Goal: Information Seeking & Learning: Learn about a topic

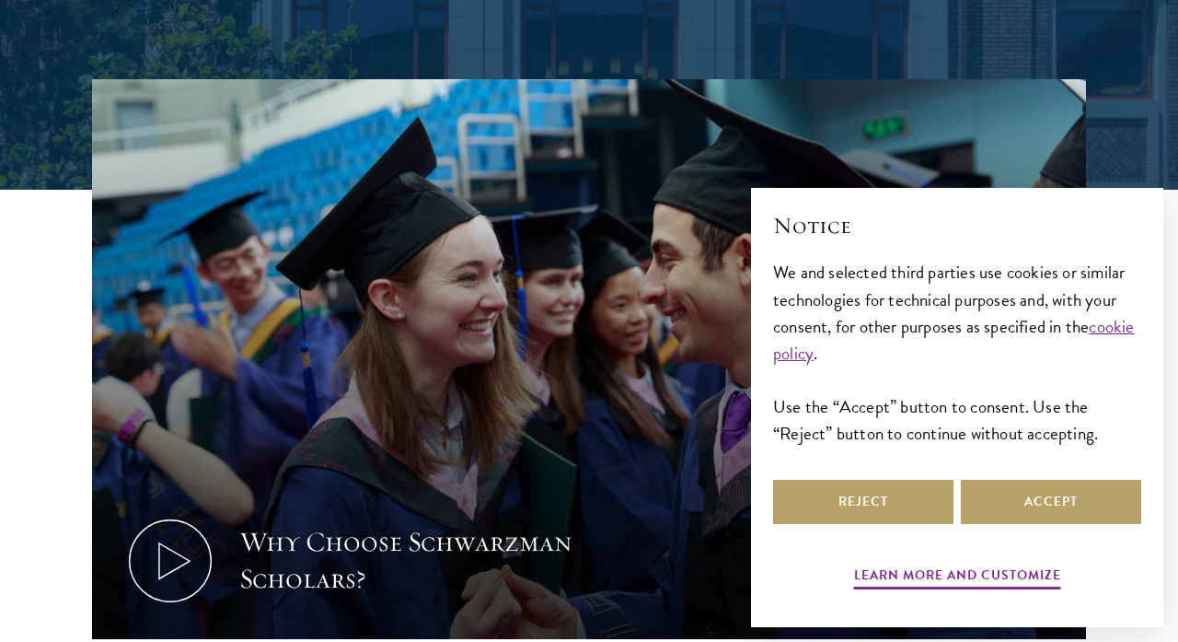
click at [907, 527] on div "Reject Accept" at bounding box center [957, 502] width 368 height 52
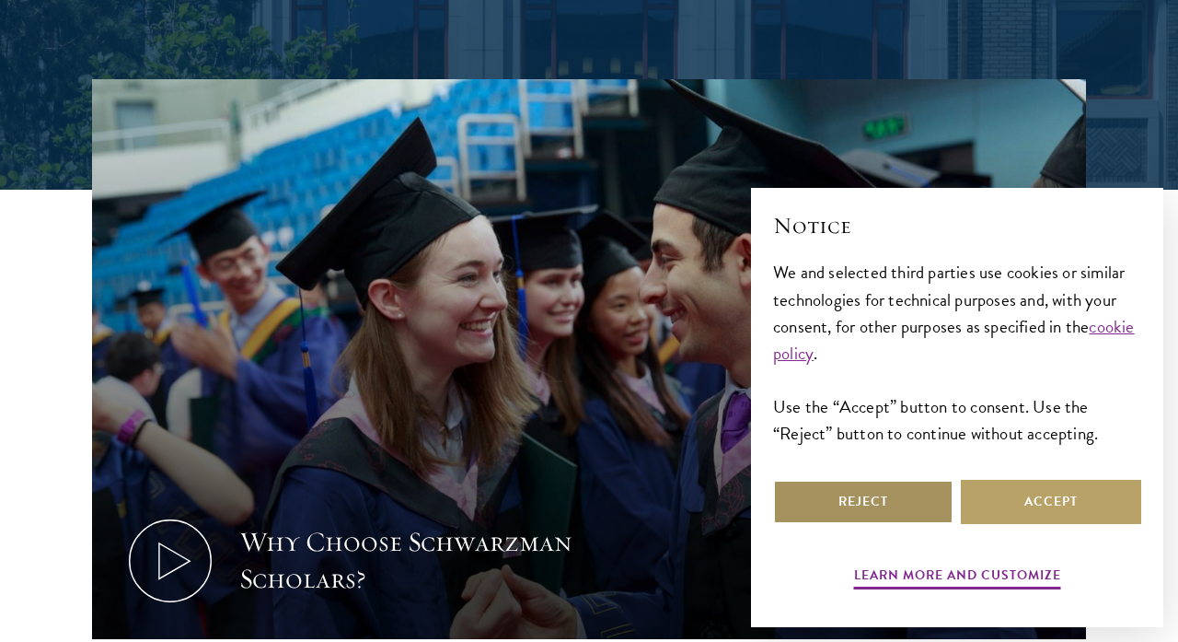
click at [832, 518] on button "Reject" at bounding box center [863, 502] width 180 height 44
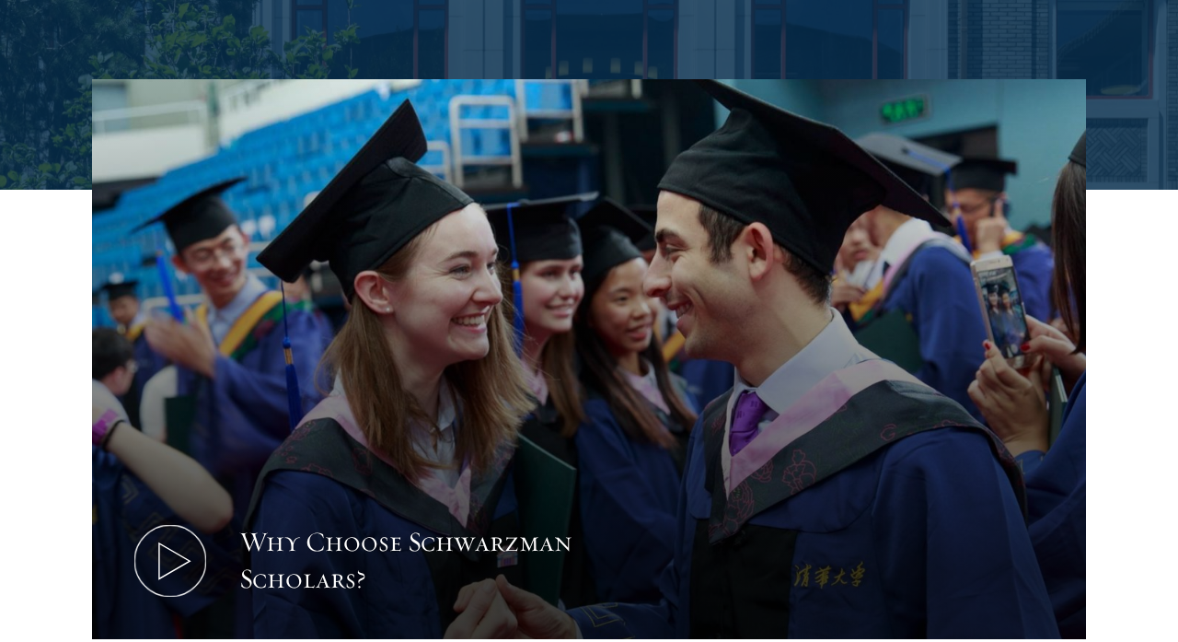
drag, startPoint x: 806, startPoint y: 542, endPoint x: 1046, endPoint y: 259, distance: 371.0
click at [1046, 259] on button "Why Choose Schwarzman Scholars?" at bounding box center [589, 359] width 994 height 560
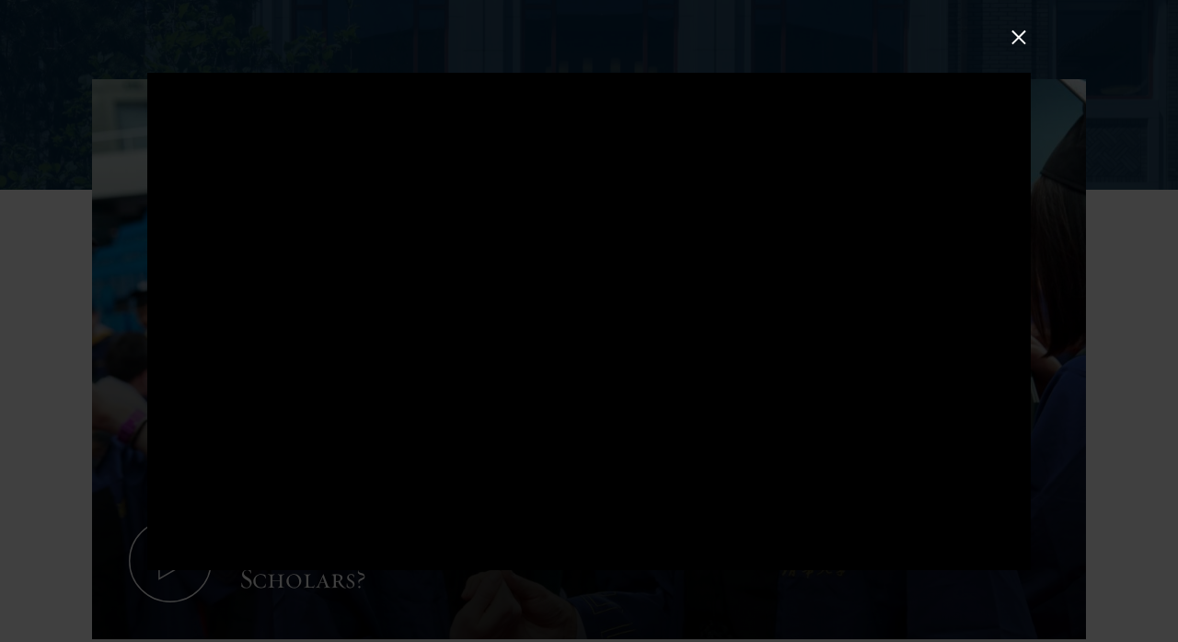
click at [1027, 38] on button at bounding box center [1019, 37] width 24 height 24
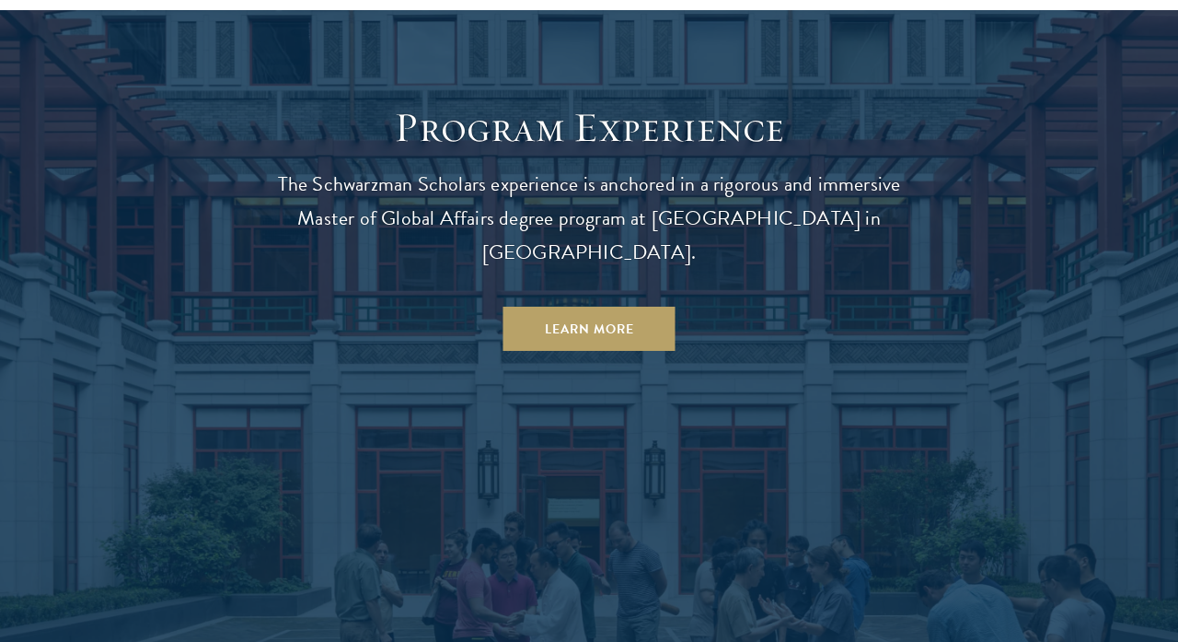
scroll to position [1521, 0]
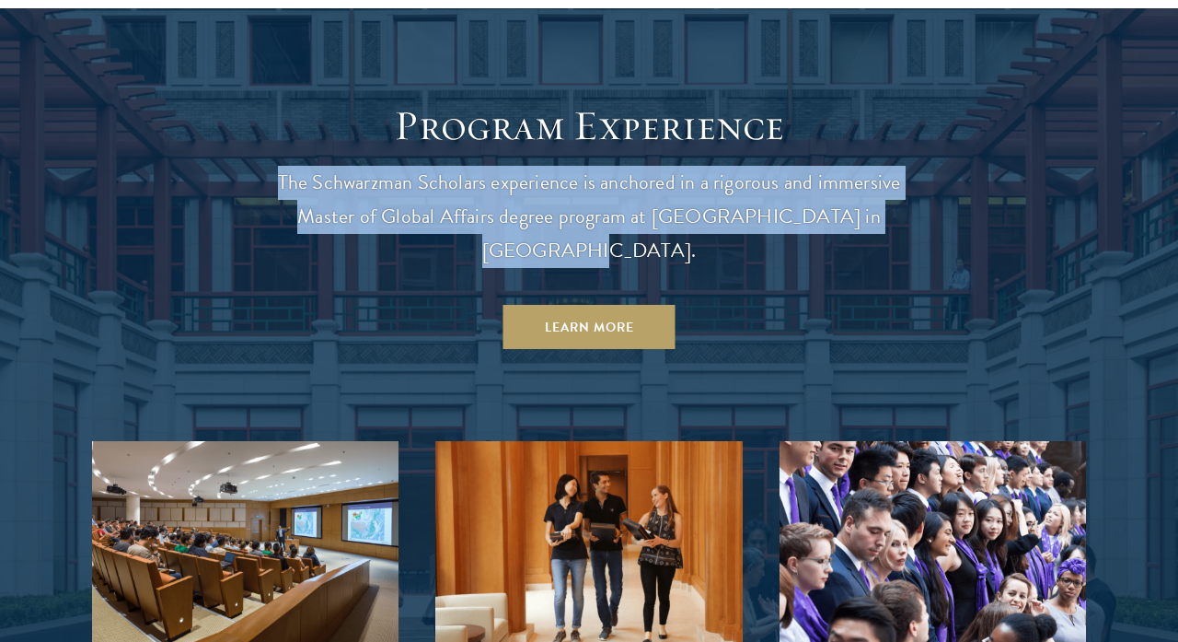
click at [914, 176] on p "The Schwarzman Scholars experience is anchored in a rigorous and immersive Mast…" at bounding box center [589, 217] width 663 height 102
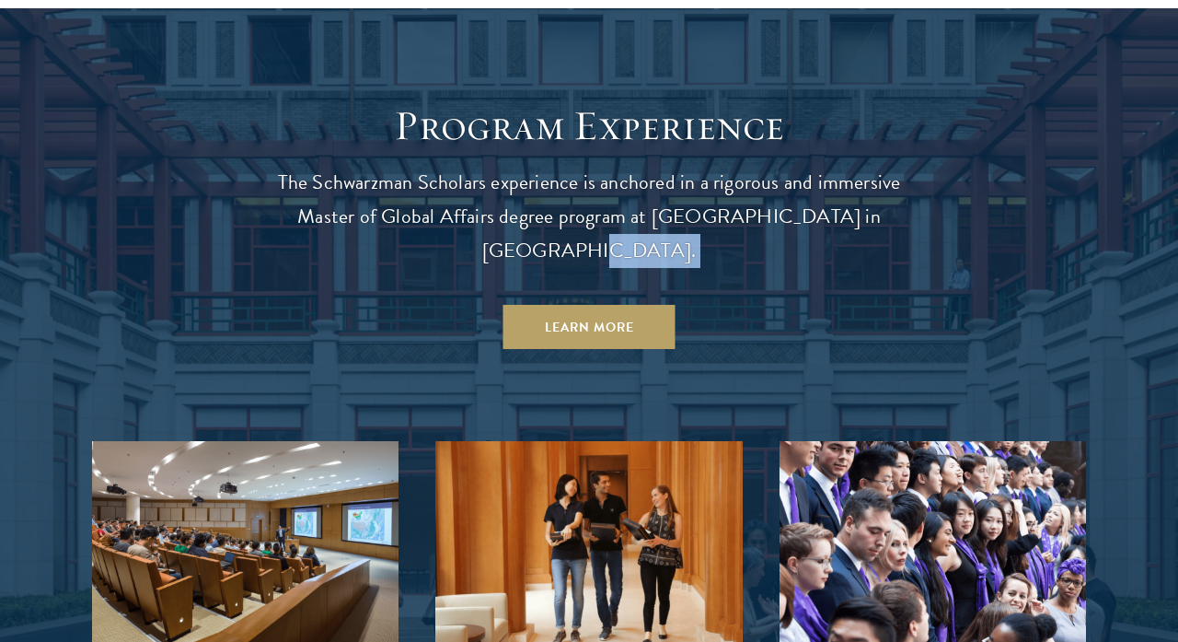
click at [914, 176] on p "The Schwarzman Scholars experience is anchored in a rigorous and immersive Mast…" at bounding box center [589, 217] width 663 height 102
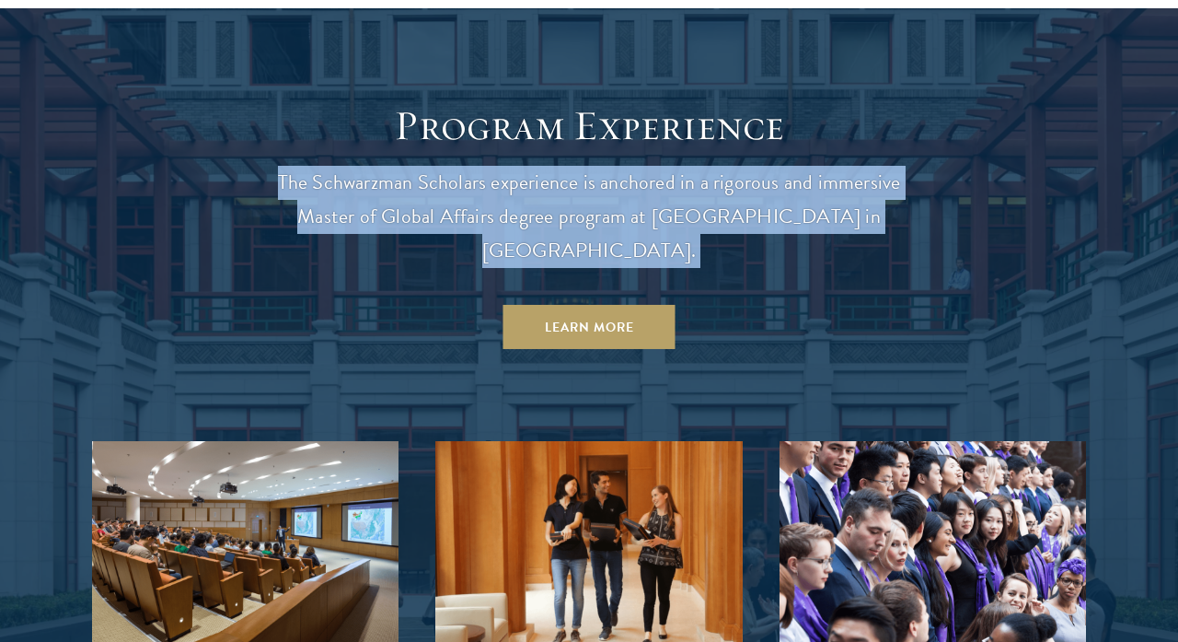
drag, startPoint x: 914, startPoint y: 176, endPoint x: 925, endPoint y: 114, distance: 62.7
drag, startPoint x: 933, startPoint y: 77, endPoint x: 907, endPoint y: 184, distance: 110.1
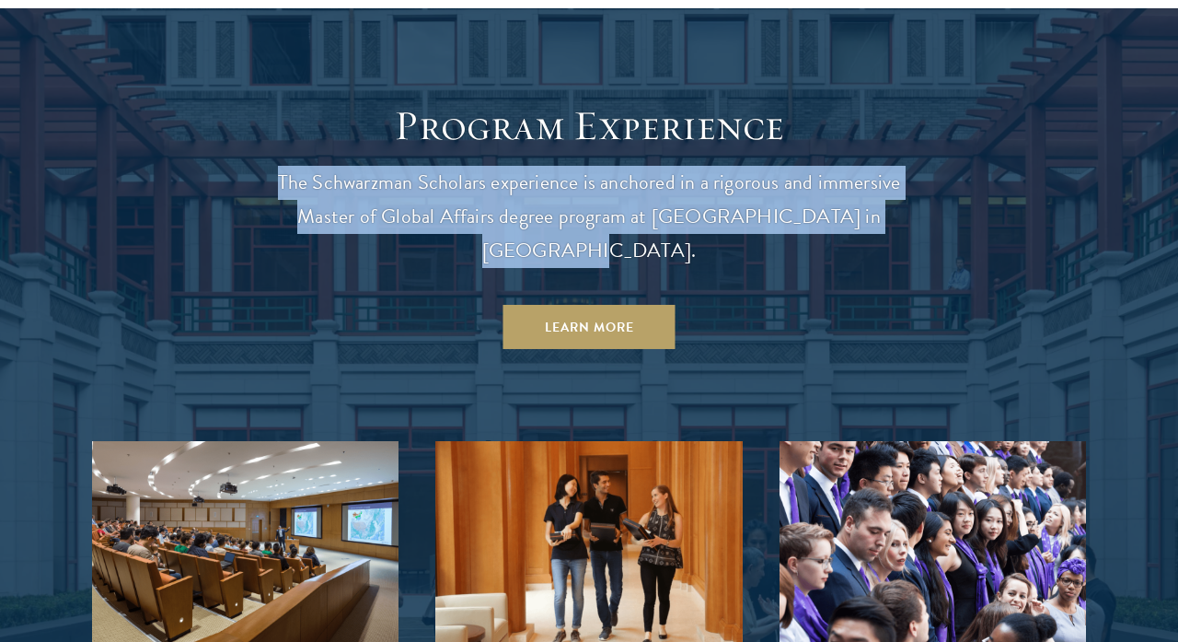
click at [907, 184] on p "The Schwarzman Scholars experience is anchored in a rigorous and immersive Mast…" at bounding box center [589, 217] width 663 height 102
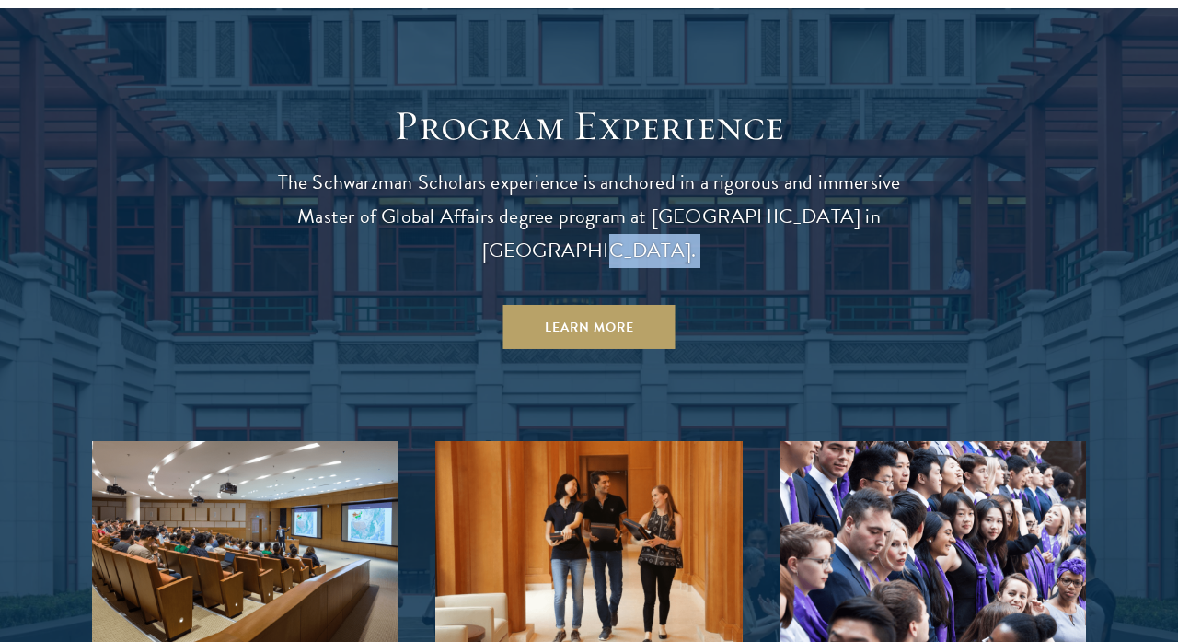
click at [907, 184] on p "The Schwarzman Scholars experience is anchored in a rigorous and immersive Mast…" at bounding box center [589, 217] width 663 height 102
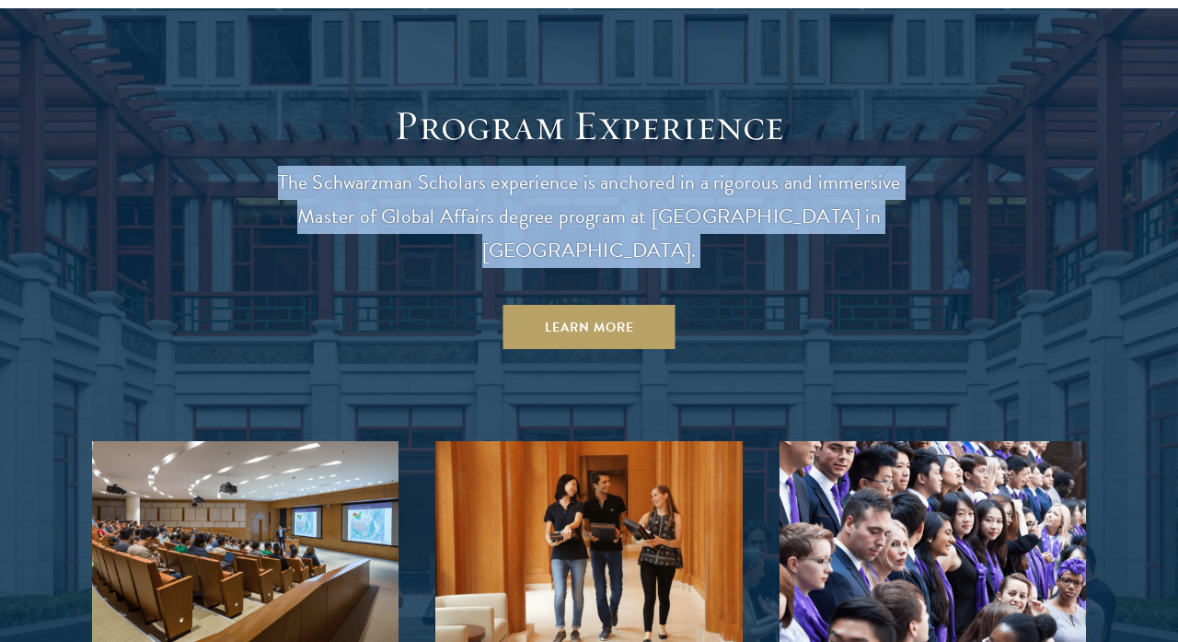
drag, startPoint x: 907, startPoint y: 184, endPoint x: 917, endPoint y: 118, distance: 67.0
click at [917, 118] on header "Program Experience The Schwarzman Scholars experience is anchored in a rigorous…" at bounding box center [589, 224] width 663 height 249
click at [918, 118] on header "Program Experience The Schwarzman Scholars experience is anchored in a rigorous…" at bounding box center [589, 224] width 663 height 249
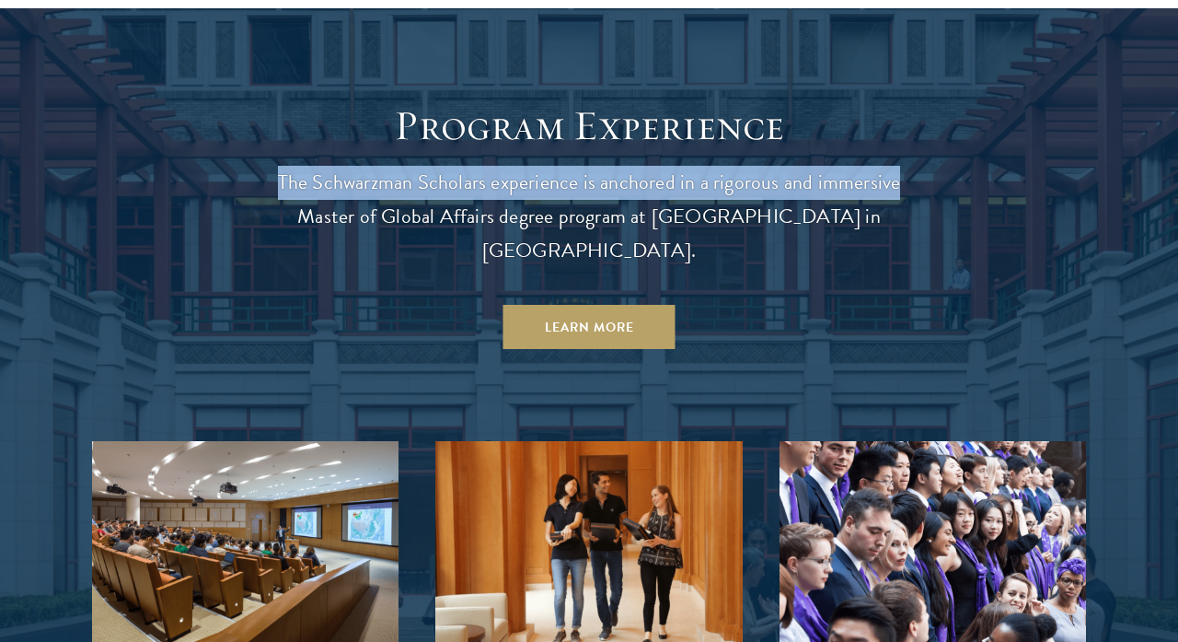
drag, startPoint x: 933, startPoint y: 77, endPoint x: 915, endPoint y: 177, distance: 101.1
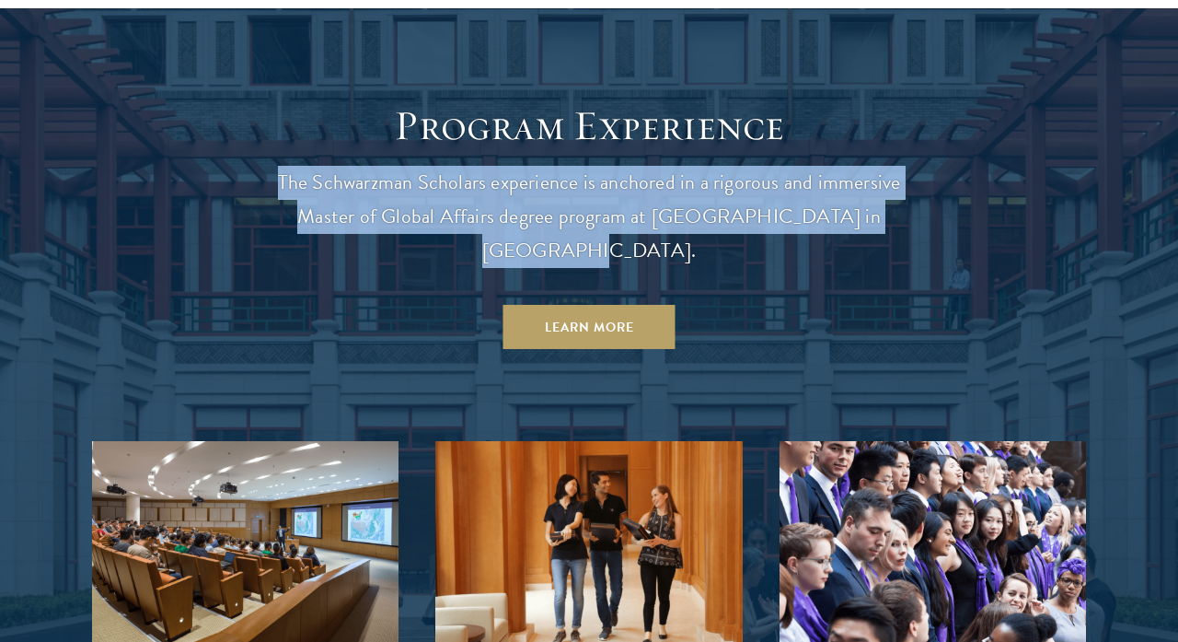
click at [915, 184] on p "The Schwarzman Scholars experience is anchored in a rigorous and immersive Mast…" at bounding box center [589, 217] width 663 height 102
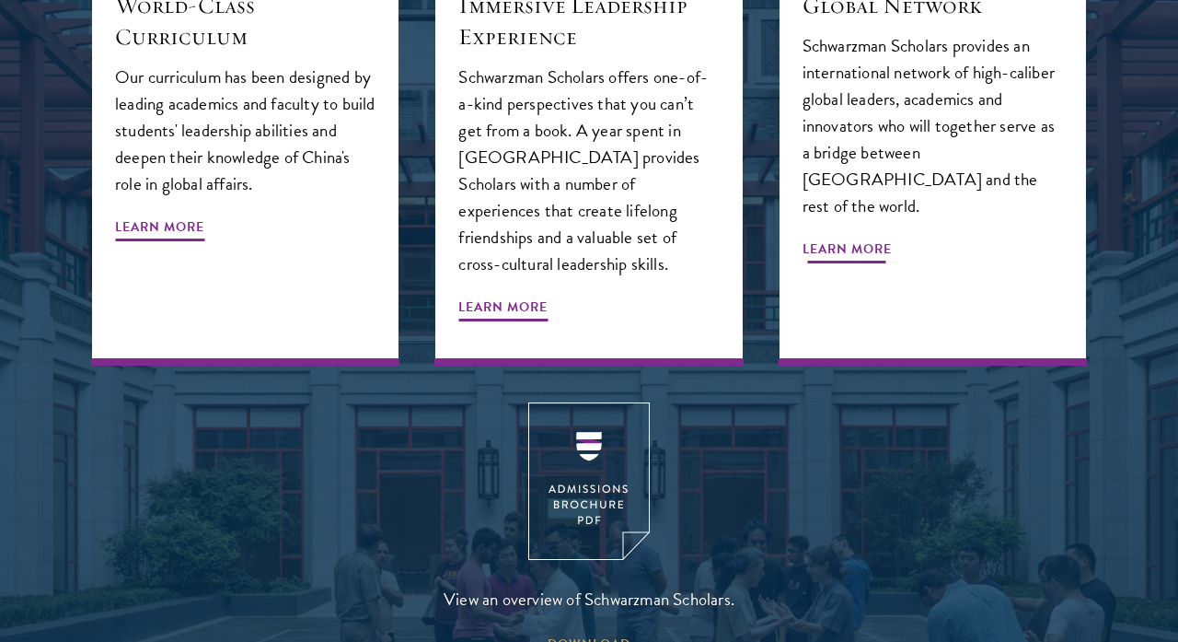
scroll to position [2407, 0]
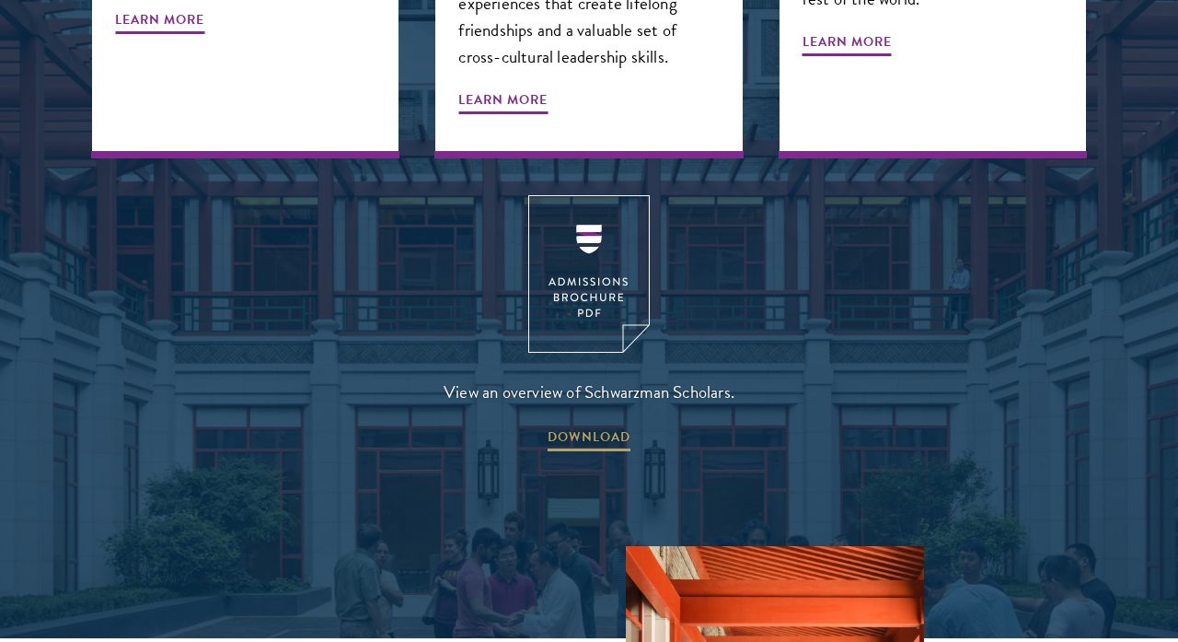
drag, startPoint x: 906, startPoint y: 225, endPoint x: 862, endPoint y: 369, distance: 151.1
drag, startPoint x: 732, startPoint y: 336, endPoint x: 739, endPoint y: 256, distance: 80.4
click at [720, 376] on span "View an overview of Schwarzman Scholars." at bounding box center [589, 391] width 291 height 30
